Goal: Information Seeking & Learning: Learn about a topic

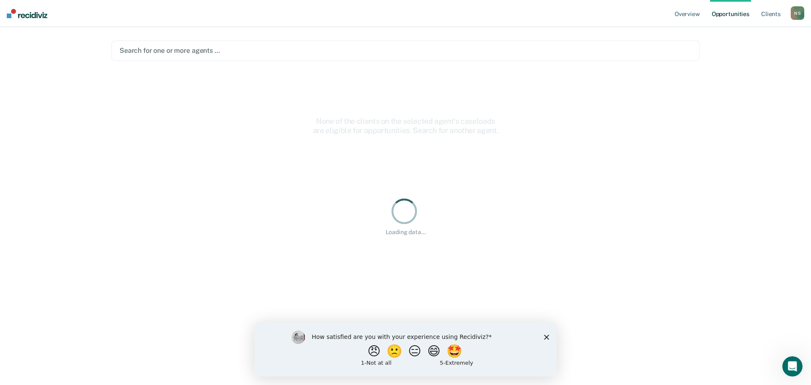
click at [181, 49] on div at bounding box center [406, 51] width 572 height 10
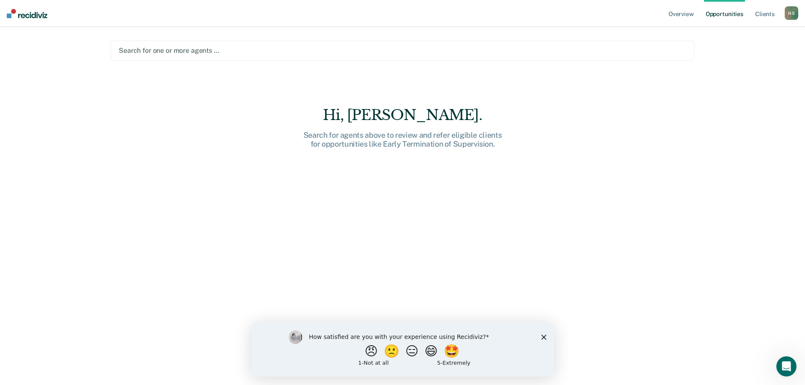
click at [163, 51] on div at bounding box center [402, 51] width 567 height 10
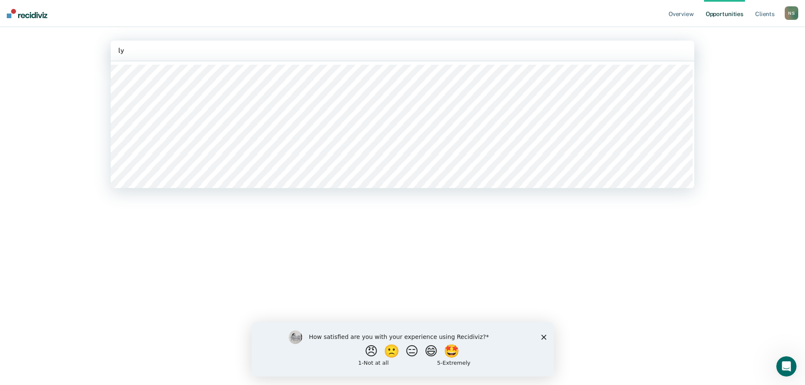
type input "[PERSON_NAME]"
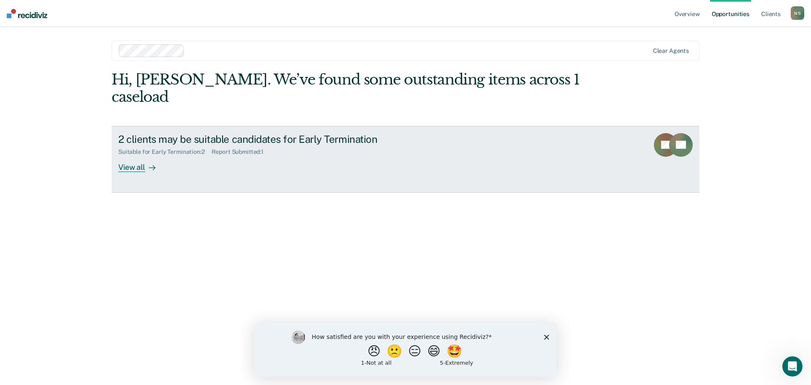
click at [135, 155] on div "View all" at bounding box center [141, 163] width 47 height 16
